Goal: Task Accomplishment & Management: Manage account settings

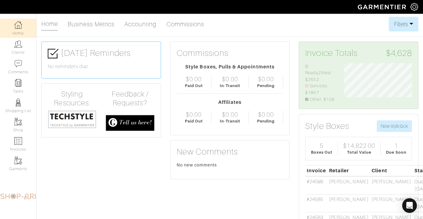
scroll to position [39, 77]
click at [19, 47] on img at bounding box center [18, 44] width 8 height 8
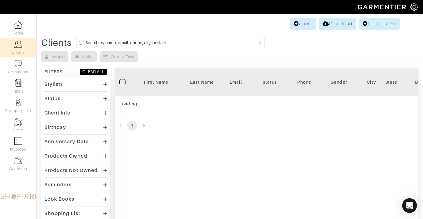
click at [137, 42] on input at bounding box center [171, 43] width 172 height 8
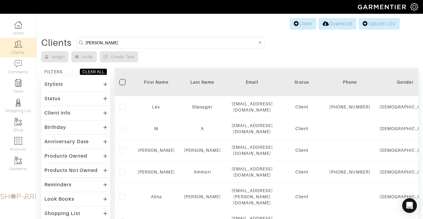
type input "cohen"
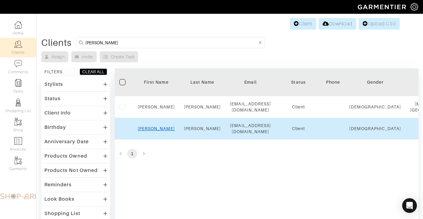
click at [157, 128] on link "Leslie" at bounding box center [156, 128] width 37 height 5
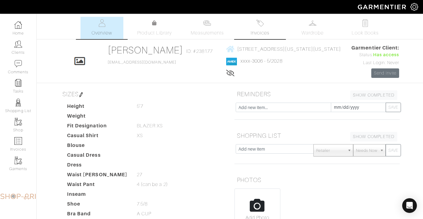
click at [256, 33] on span "Invoices" at bounding box center [260, 32] width 19 height 7
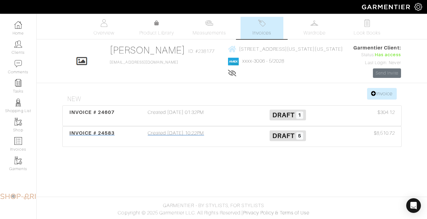
click at [173, 140] on div "Created [DATE] 10:22PM" at bounding box center [176, 137] width 112 height 14
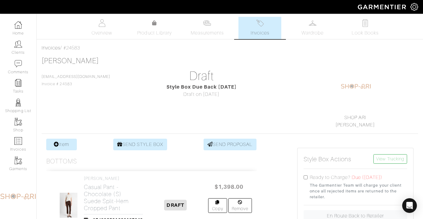
click at [181, 114] on div "[PERSON_NAME] [EMAIL_ADDRESS][DOMAIN_NAME] Invoice # 24583 Draft Style Box Due …" at bounding box center [230, 93] width 376 height 72
click at [253, 36] on span "Invoices" at bounding box center [260, 32] width 19 height 7
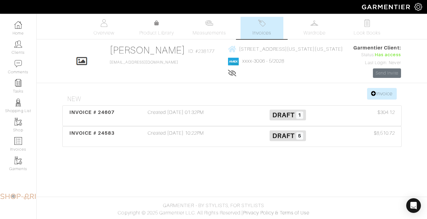
click at [185, 118] on div "Created [DATE] 01:32PM" at bounding box center [176, 116] width 112 height 14
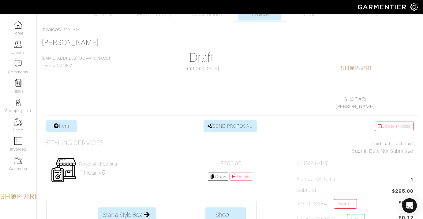
scroll to position [55, 0]
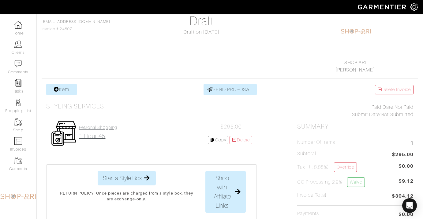
click at [93, 134] on h2 "1 hour 45" at bounding box center [98, 136] width 38 height 7
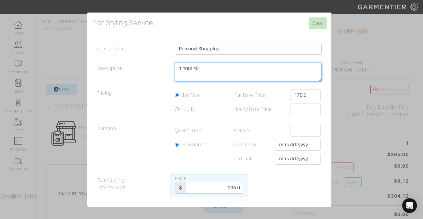
click at [217, 78] on textarea "1 hour 45" at bounding box center [248, 72] width 147 height 19
type textarea "3 hours"
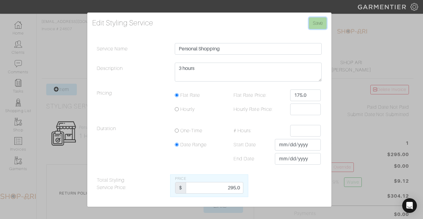
click at [317, 23] on input "Save" at bounding box center [318, 23] width 18 height 12
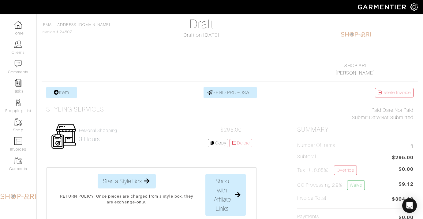
scroll to position [52, 0]
click at [69, 93] on link "Item" at bounding box center [61, 93] width 31 height 12
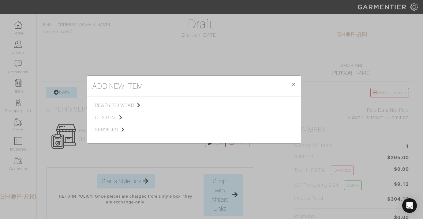
click at [117, 130] on span "services" at bounding box center [125, 129] width 61 height 7
click at [188, 106] on span "Styling Service" at bounding box center [181, 104] width 30 height 5
click at [249, 114] on link "In-person shopping" at bounding box center [252, 113] width 41 height 5
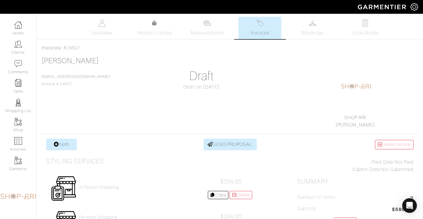
scroll to position [89, 0]
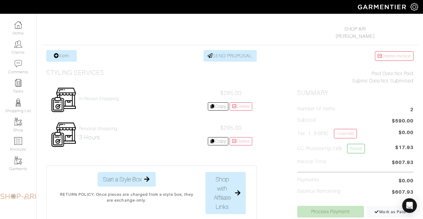
click at [98, 102] on div "In-person shopping" at bounding box center [99, 100] width 40 height 8
click at [99, 100] on h4 "In-person shopping" at bounding box center [99, 98] width 40 height 5
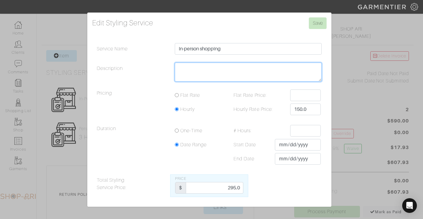
click at [201, 70] on textarea "Description" at bounding box center [248, 72] width 147 height 19
type textarea "2.5 hours"
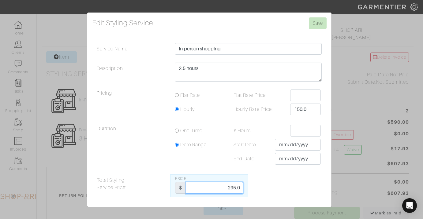
click at [224, 191] on input "295.0" at bounding box center [215, 188] width 58 height 12
type input "737.5"
click at [322, 24] on input "Save" at bounding box center [318, 23] width 18 height 12
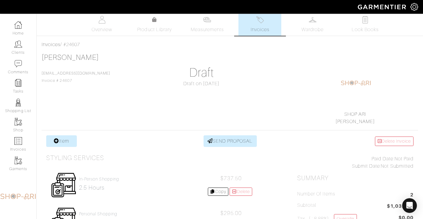
scroll to position [91, 0]
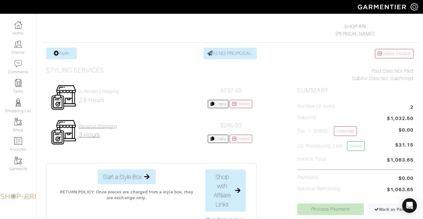
click at [99, 132] on h2 "3 hours" at bounding box center [98, 135] width 38 height 7
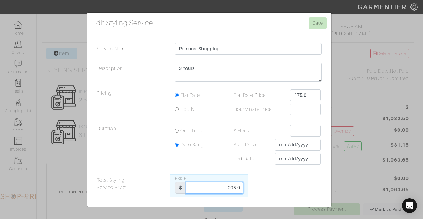
drag, startPoint x: 222, startPoint y: 193, endPoint x: 294, endPoint y: 188, distance: 72.1
click at [294, 188] on div "Total Styling Service Price: Price $ 295.0" at bounding box center [209, 186] width 234 height 23
type input "2"
type input "885"
click at [317, 28] on input "Save" at bounding box center [318, 23] width 18 height 12
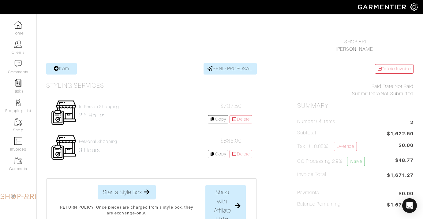
scroll to position [76, 0]
